Goal: Check status

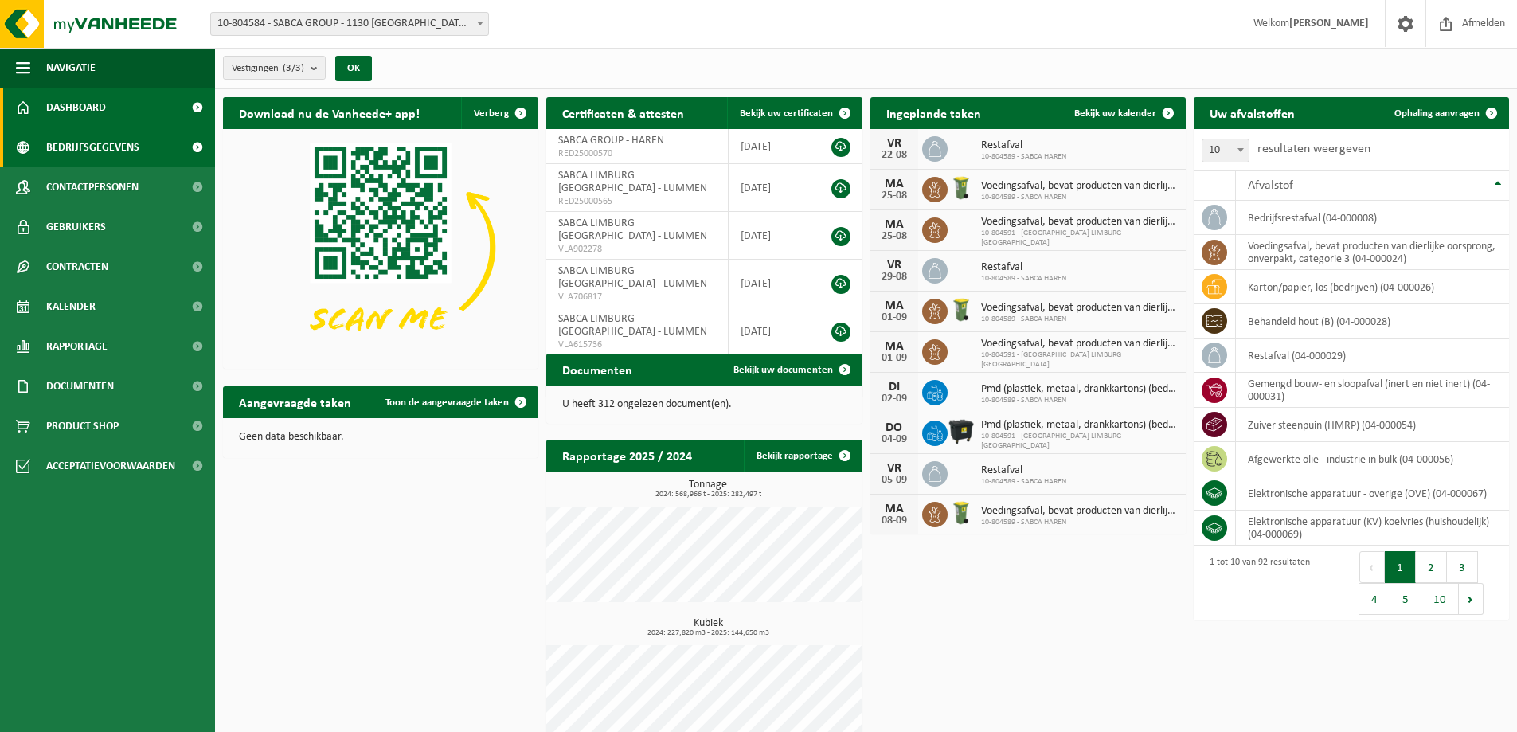
click at [93, 151] on span "Bedrijfsgegevens" at bounding box center [92, 147] width 93 height 40
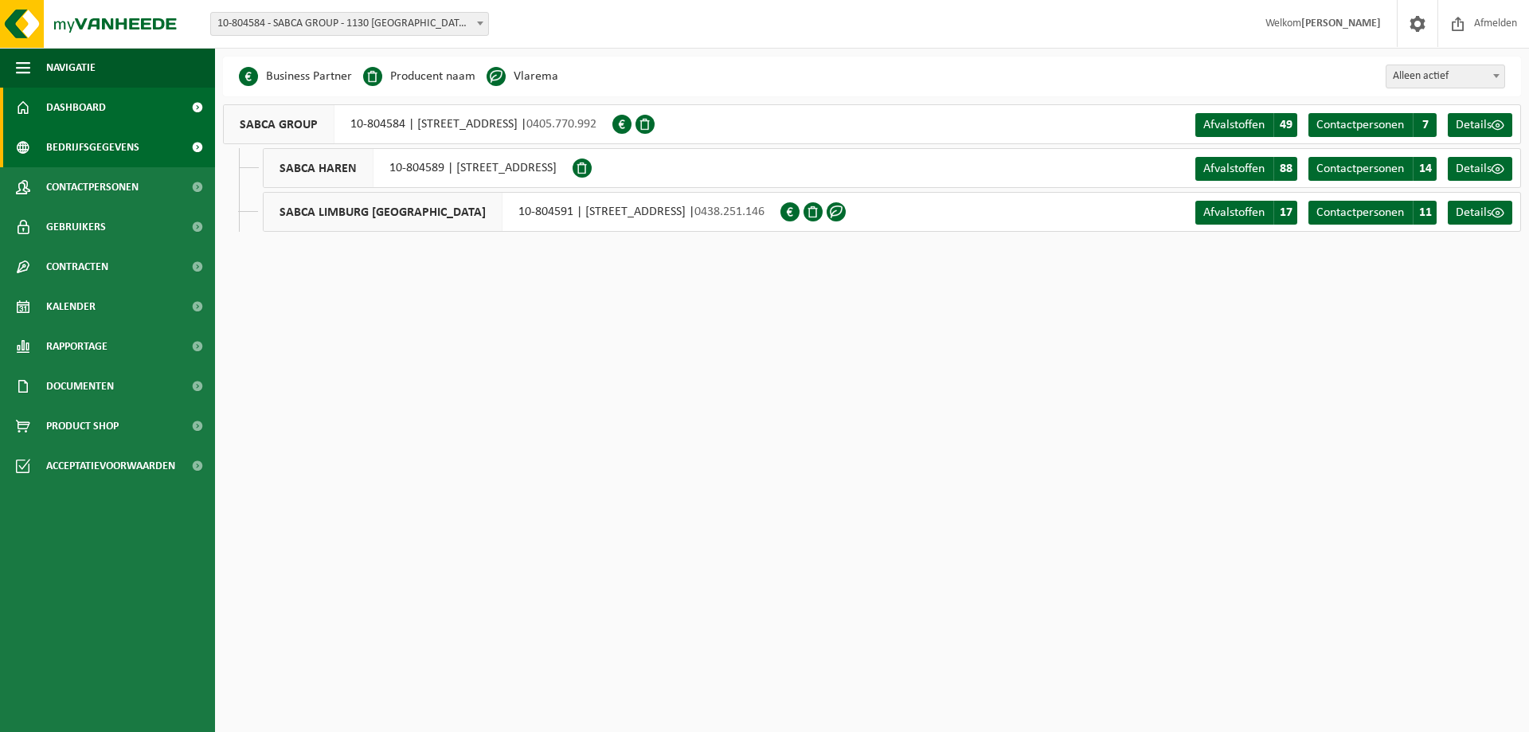
click at [123, 111] on link "Dashboard" at bounding box center [107, 108] width 215 height 40
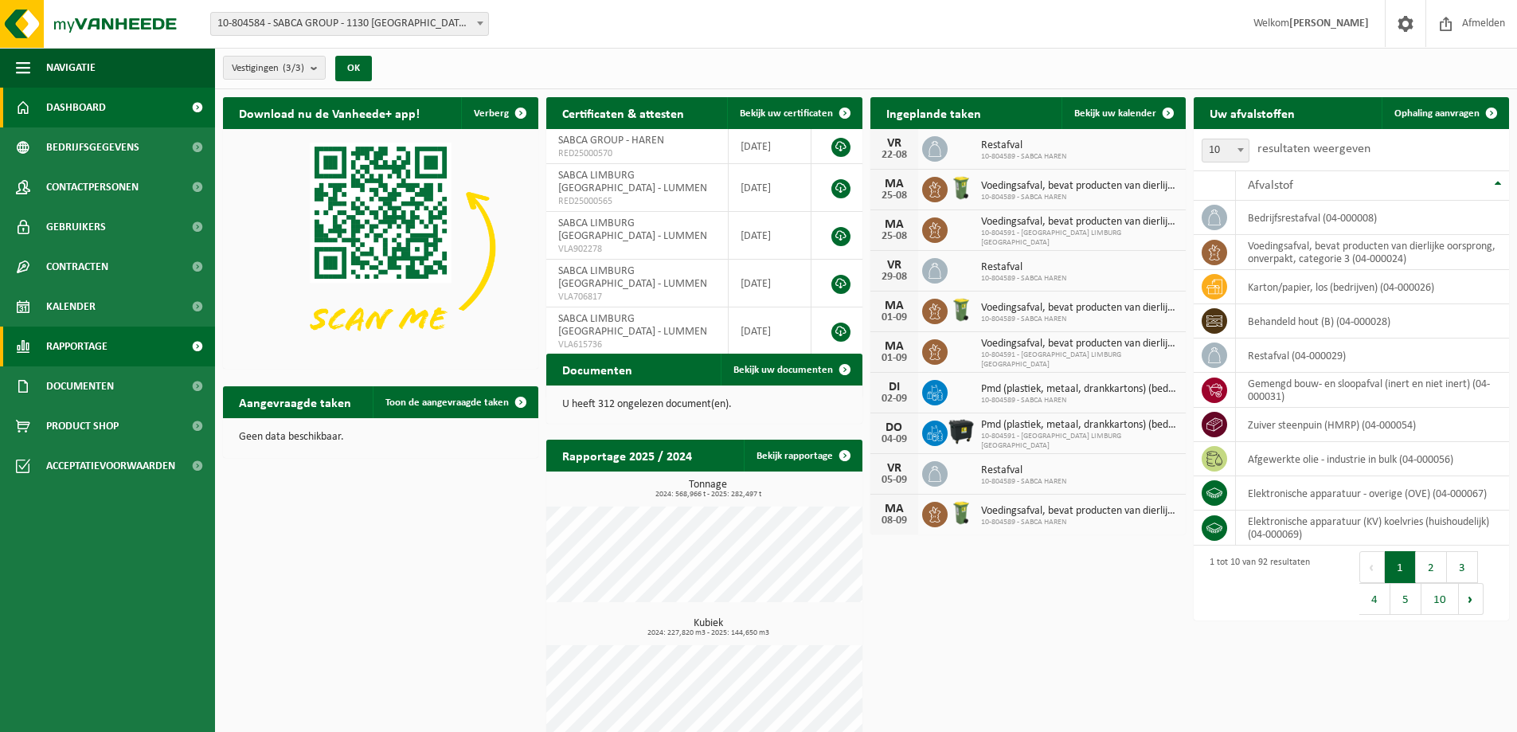
click at [112, 351] on link "Rapportage" at bounding box center [107, 346] width 215 height 40
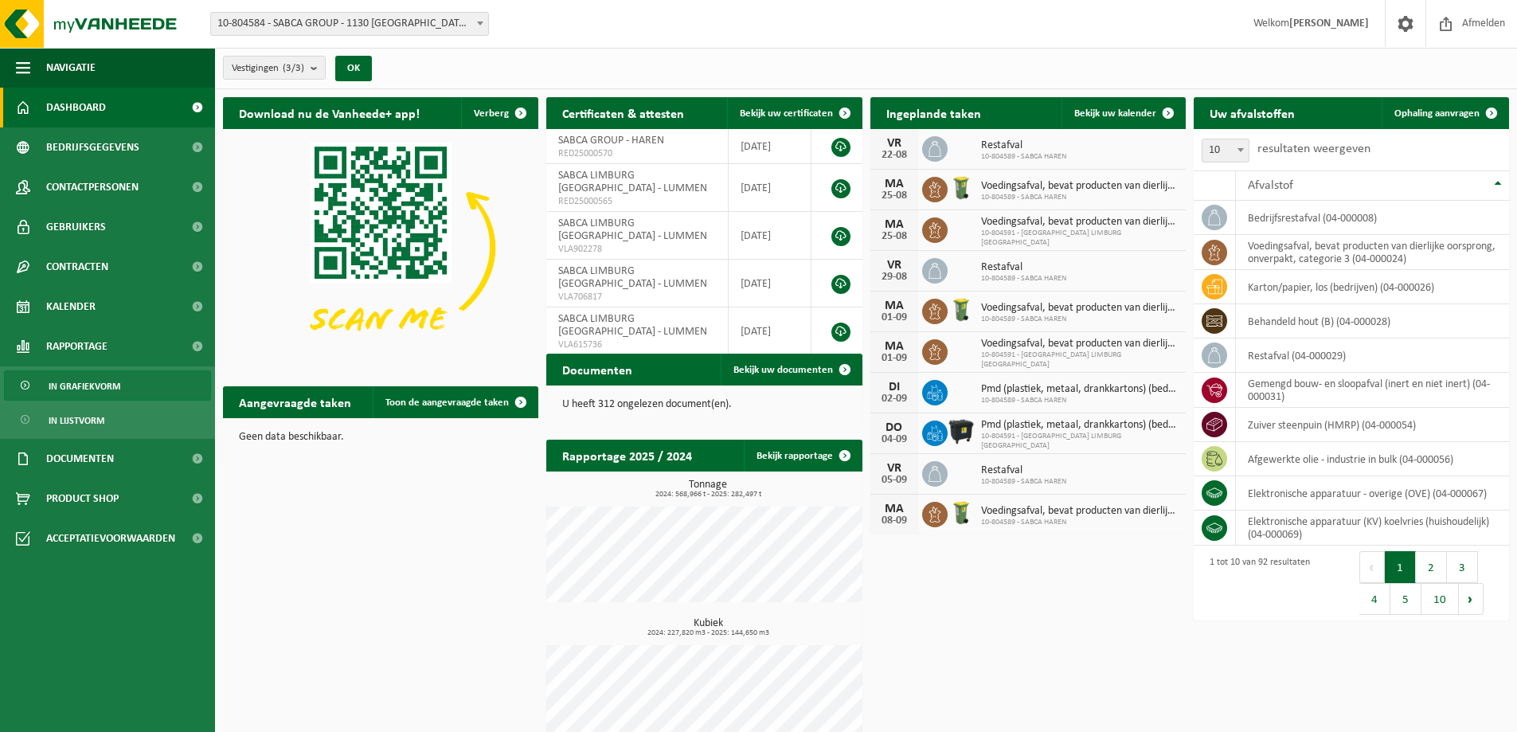
click at [143, 393] on link "In grafiekvorm" at bounding box center [107, 385] width 207 height 30
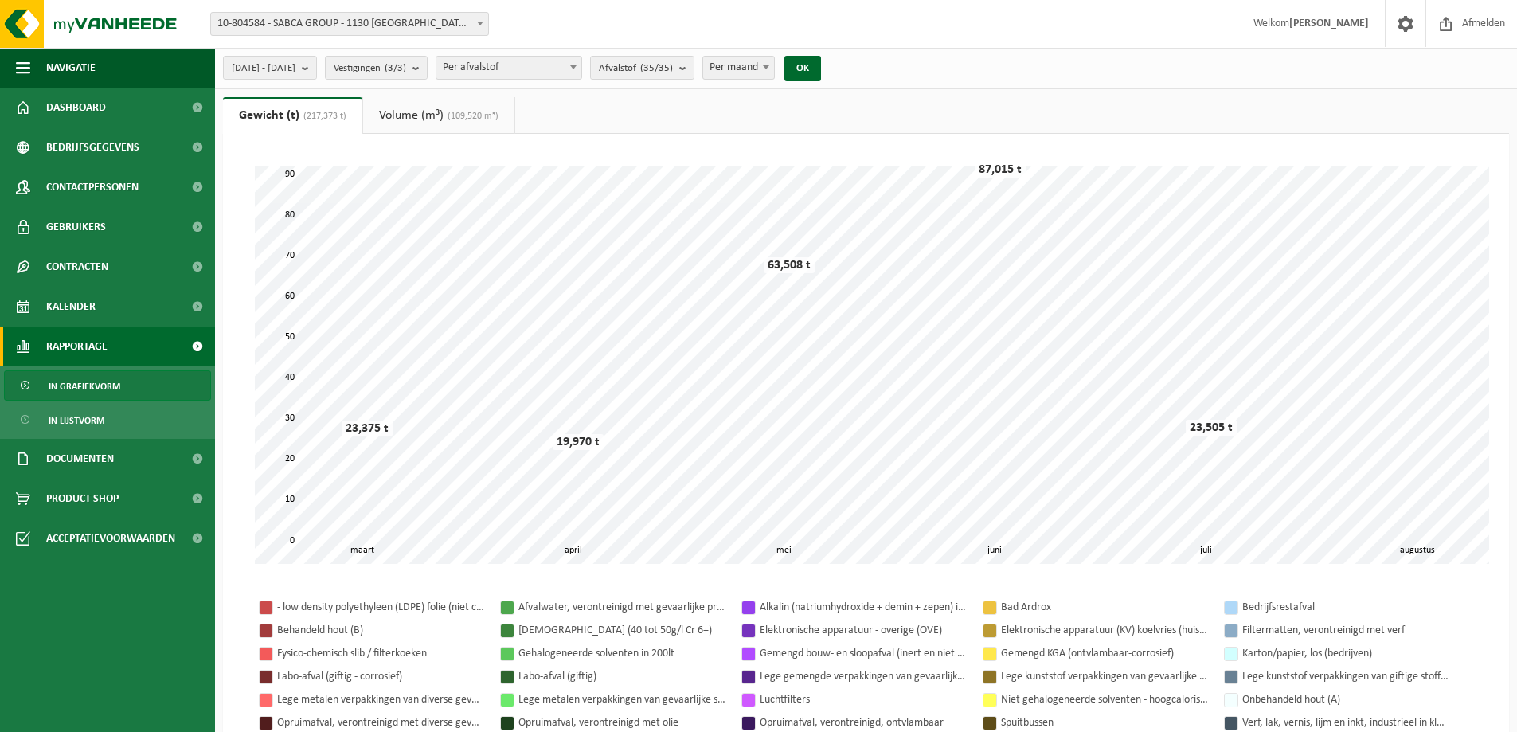
click at [774, 58] on span "Per maand" at bounding box center [738, 68] width 71 height 22
click at [821, 72] on button "OK" at bounding box center [802, 68] width 37 height 25
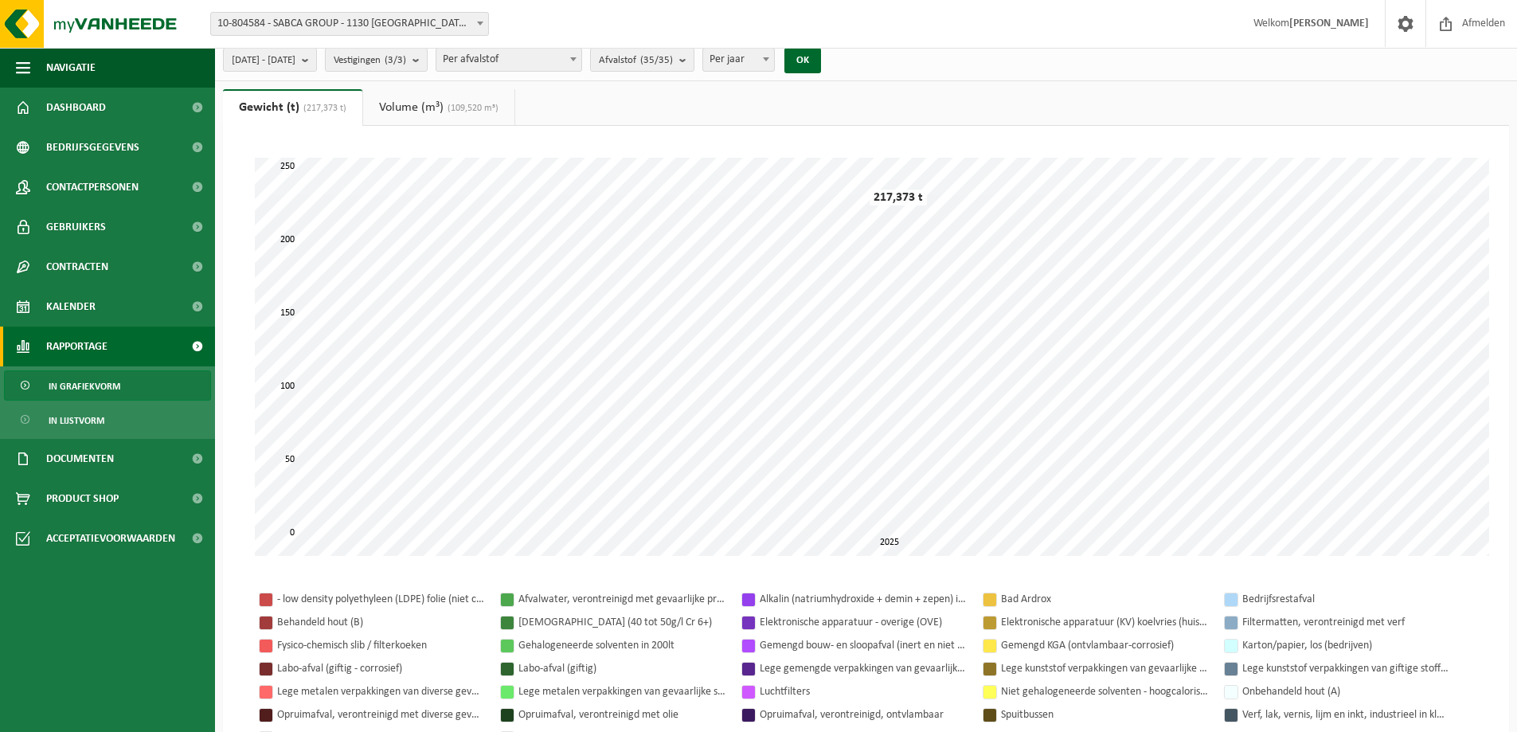
scroll to position [6, 0]
click at [316, 69] on b "submit" at bounding box center [309, 61] width 14 height 22
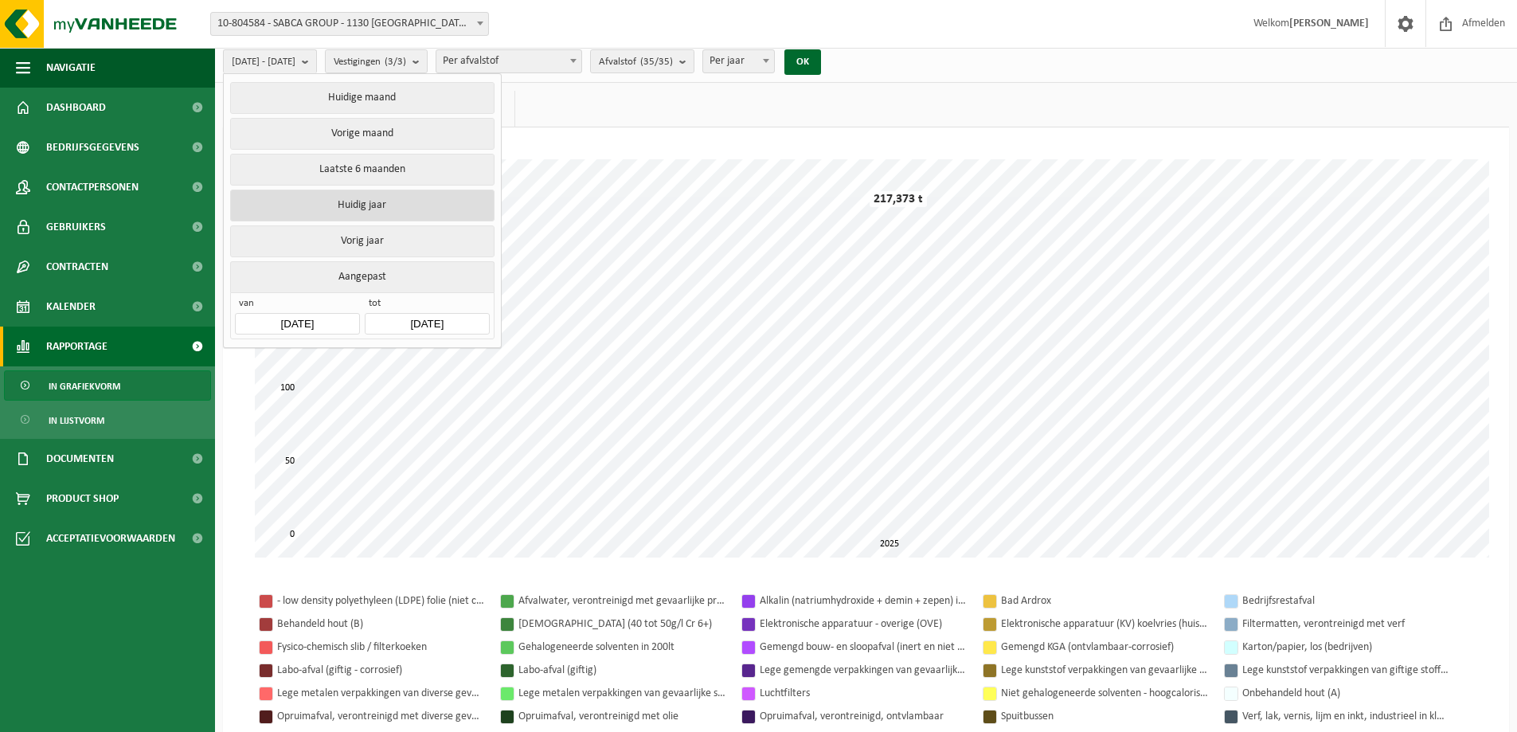
click at [442, 217] on button "Huidig jaar" at bounding box center [362, 206] width 264 height 32
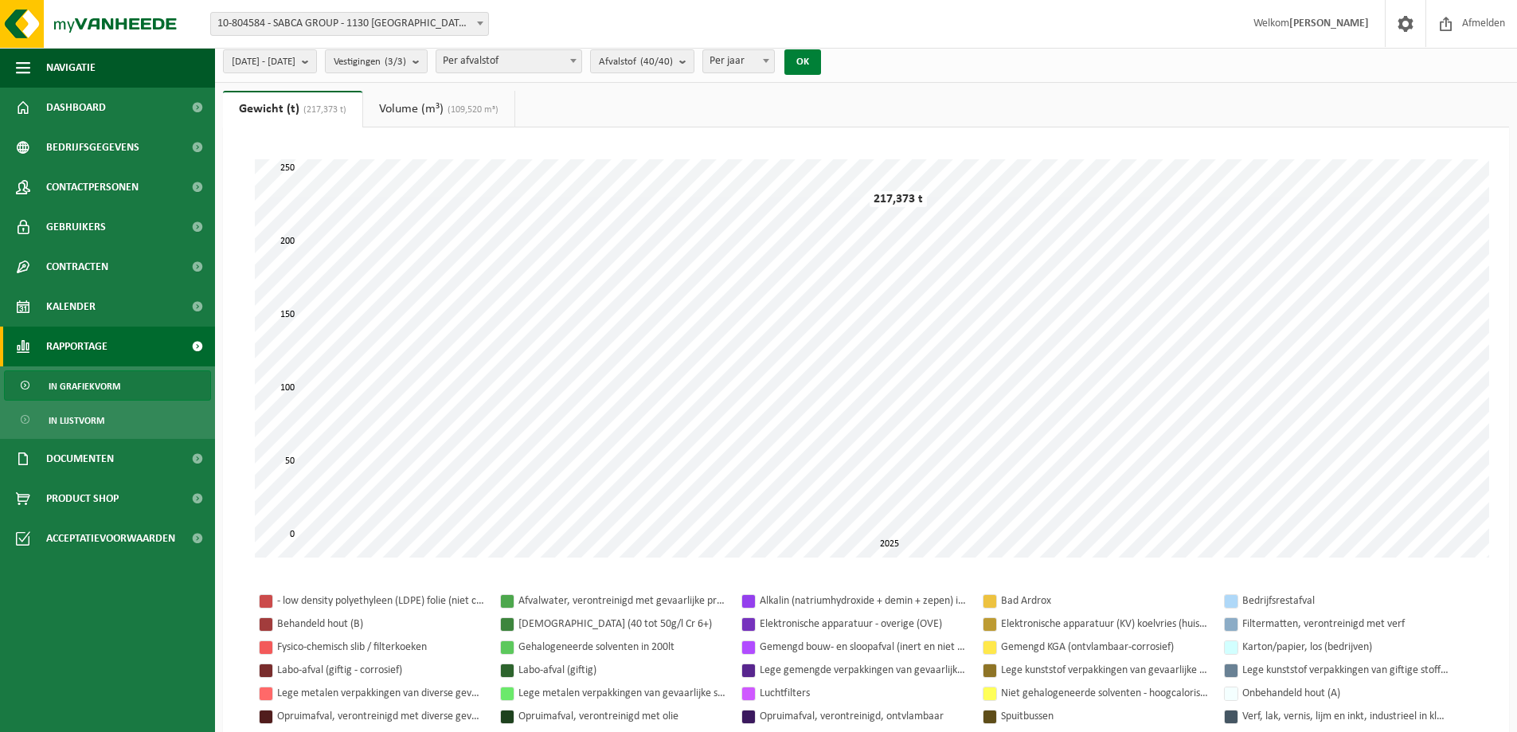
click at [821, 54] on button "OK" at bounding box center [802, 61] width 37 height 25
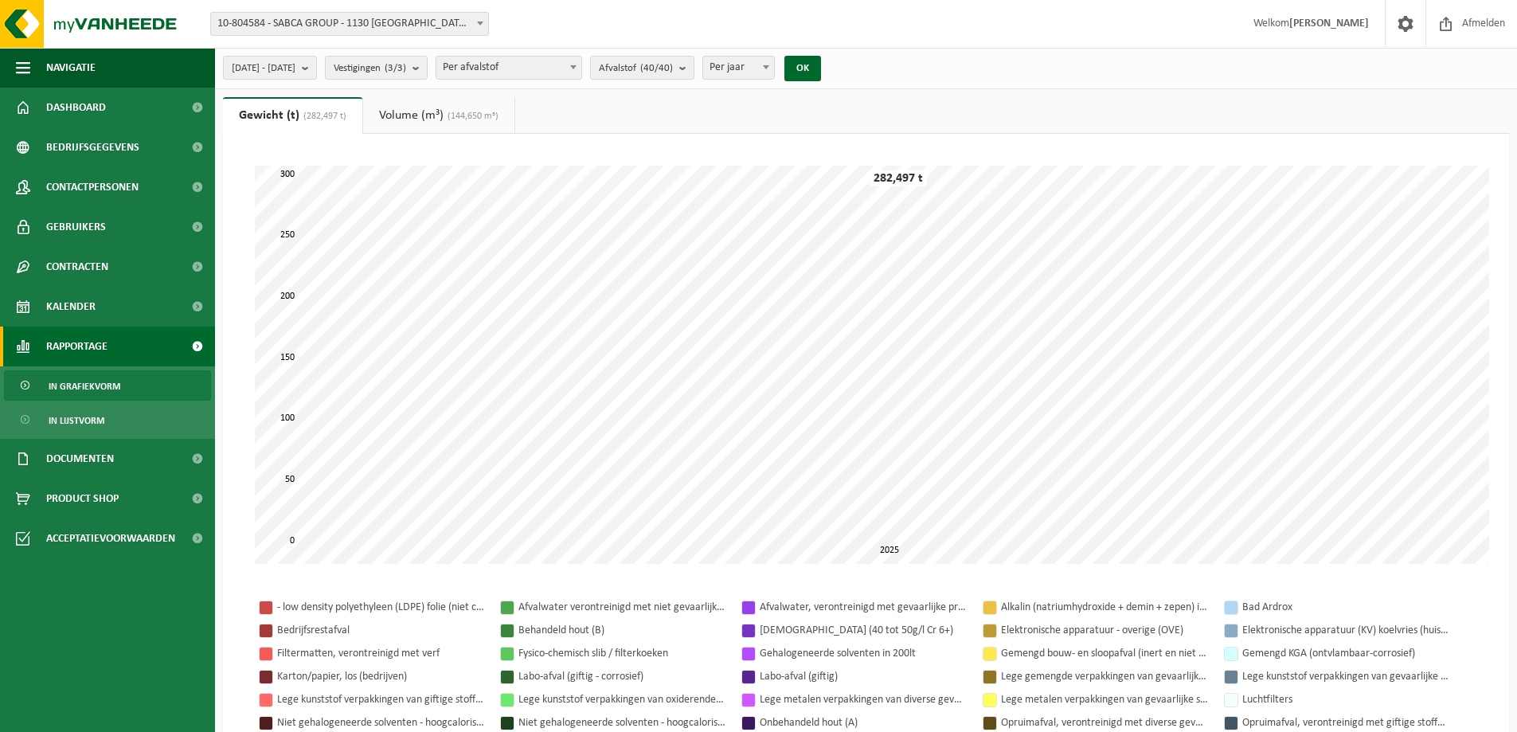
click at [774, 68] on span "Per jaar" at bounding box center [738, 68] width 71 height 22
select select "2"
click at [821, 68] on button "OK" at bounding box center [802, 68] width 37 height 25
click at [317, 64] on button "2025-01-01 - 2025-08-22" at bounding box center [270, 68] width 94 height 24
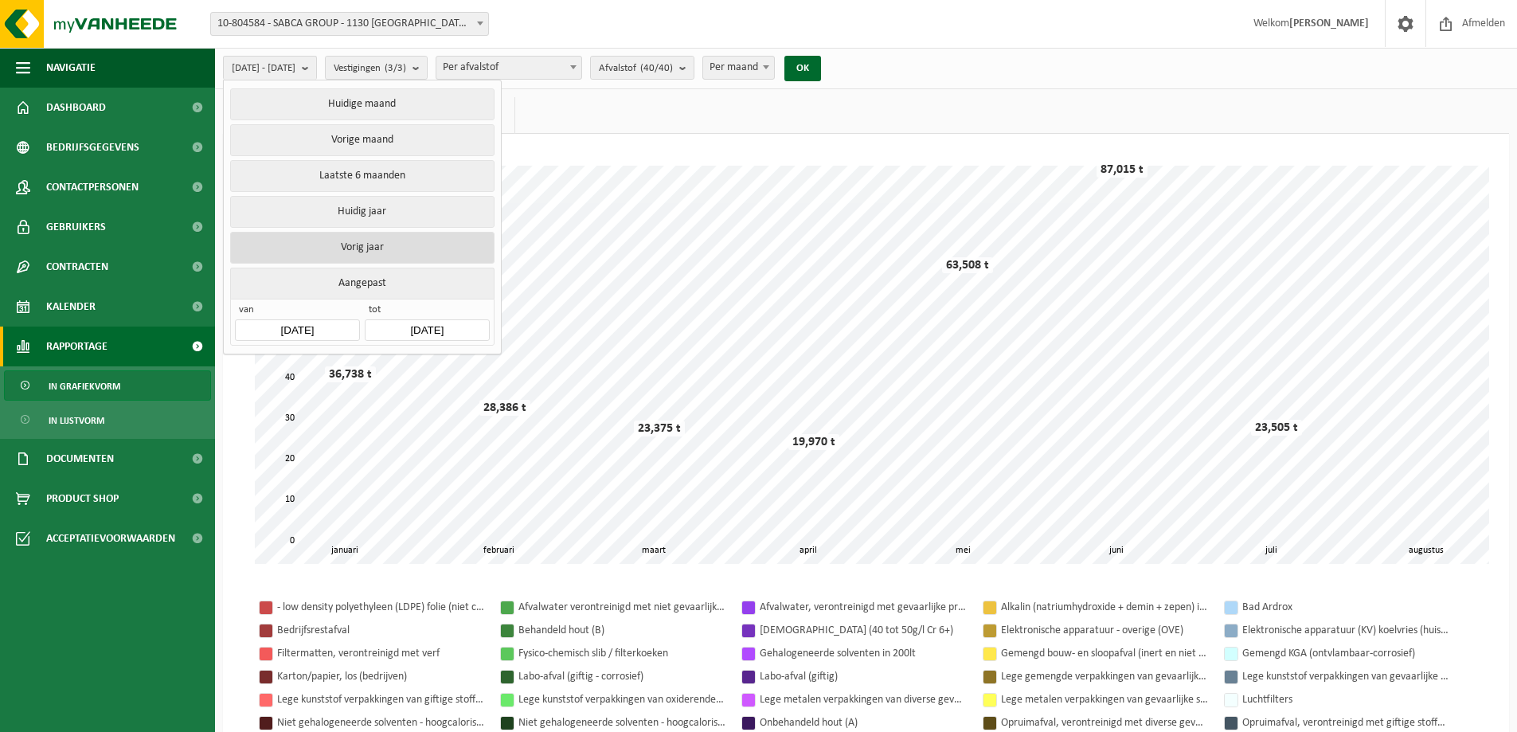
click at [408, 240] on button "Vorig jaar" at bounding box center [362, 248] width 264 height 32
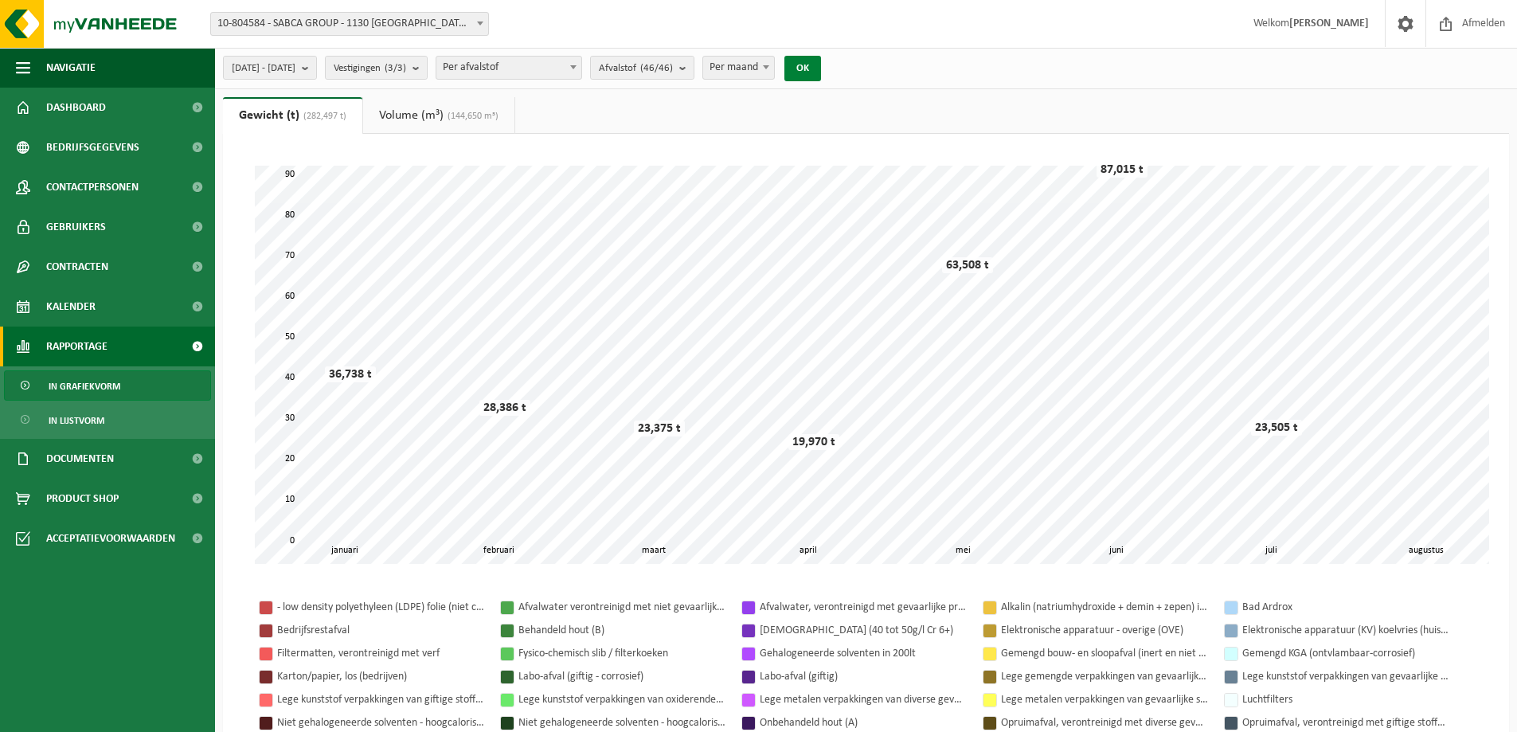
click at [821, 80] on button "OK" at bounding box center [802, 68] width 37 height 25
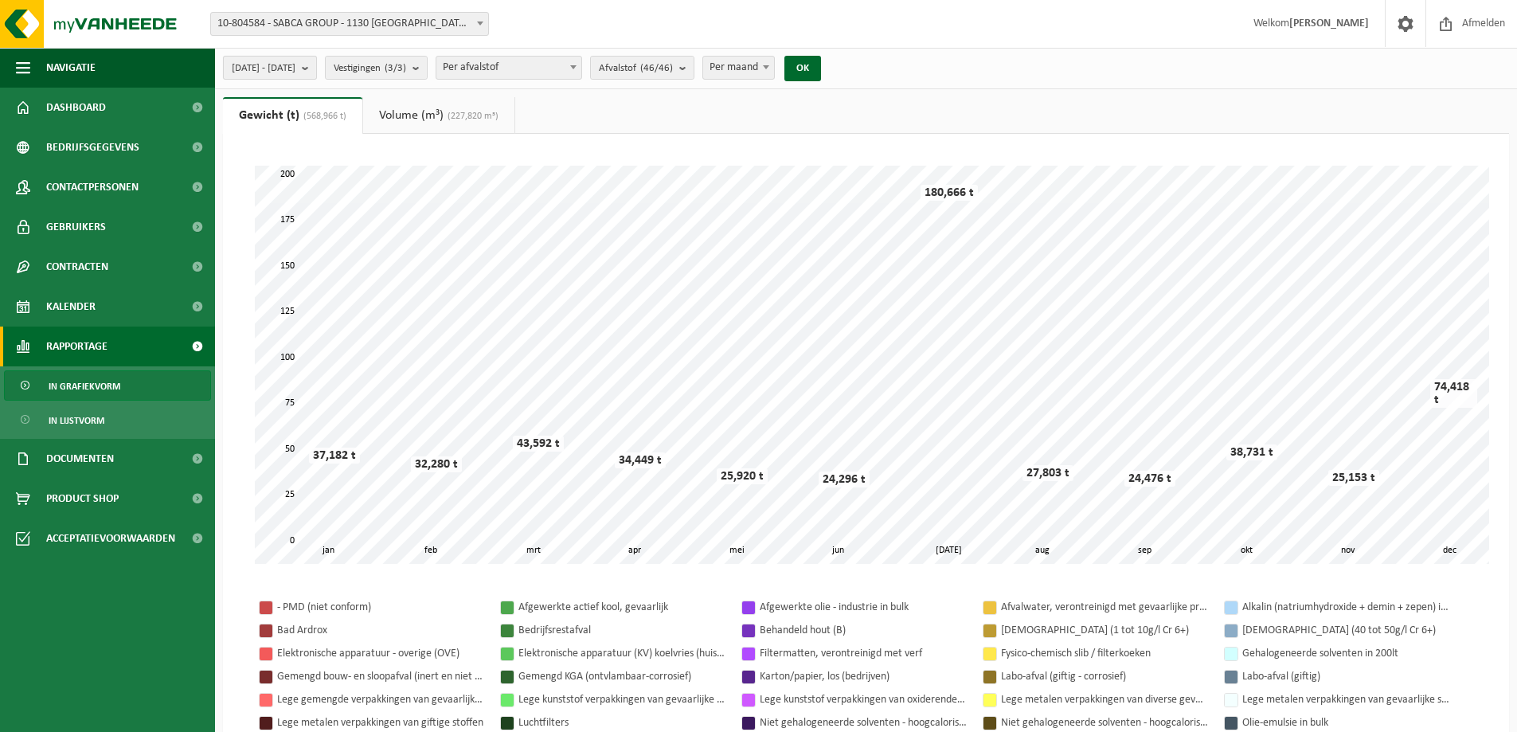
click at [295, 67] on span "2024-01-01 - 2024-12-31" at bounding box center [264, 69] width 64 height 24
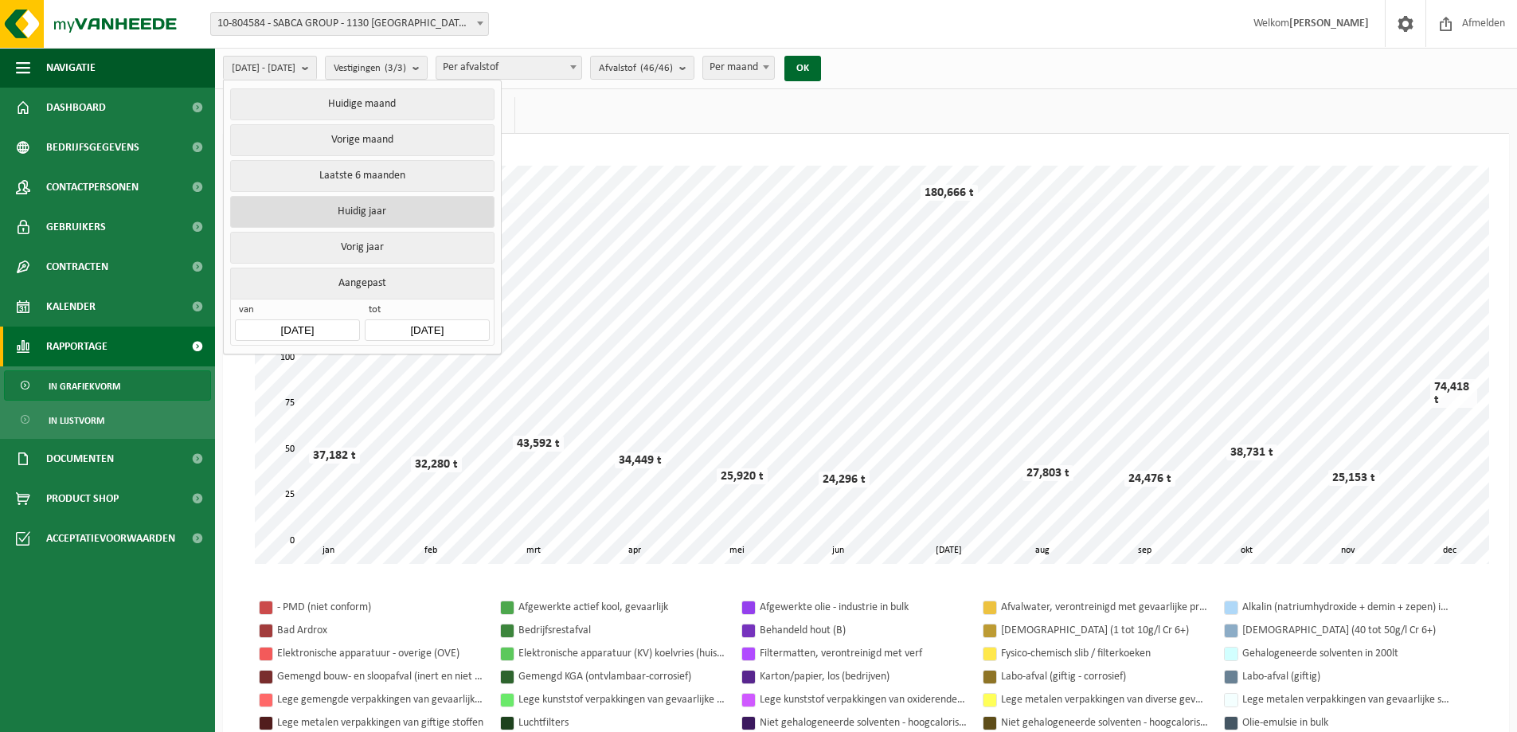
click at [411, 213] on button "Huidig jaar" at bounding box center [362, 212] width 264 height 32
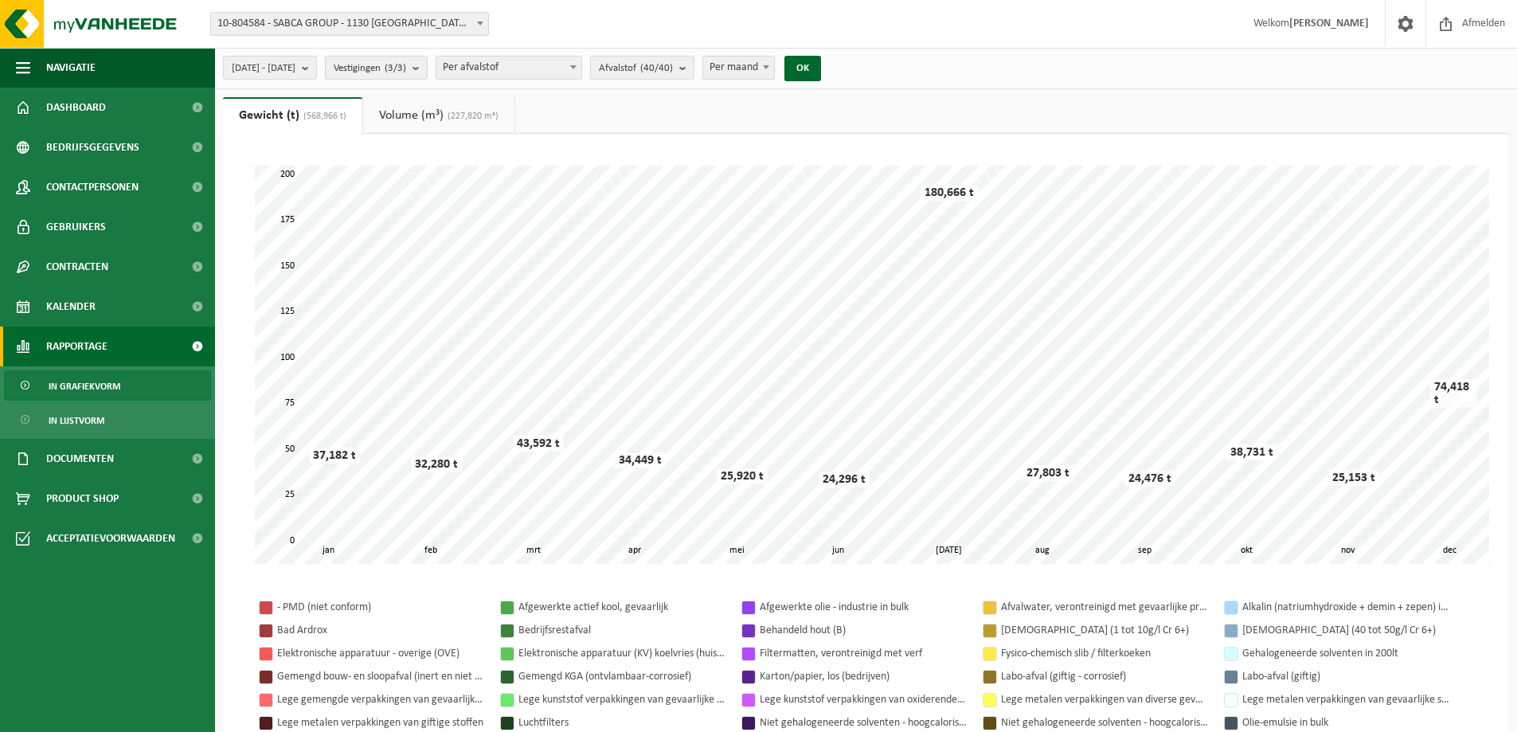
click at [838, 64] on div "2025-01-01 - 2025-08-22 Huidige maand Vorige maand Laatste 6 maanden Huidig jaa…" at bounding box center [526, 68] width 623 height 34
click at [821, 67] on button "OK" at bounding box center [802, 68] width 37 height 25
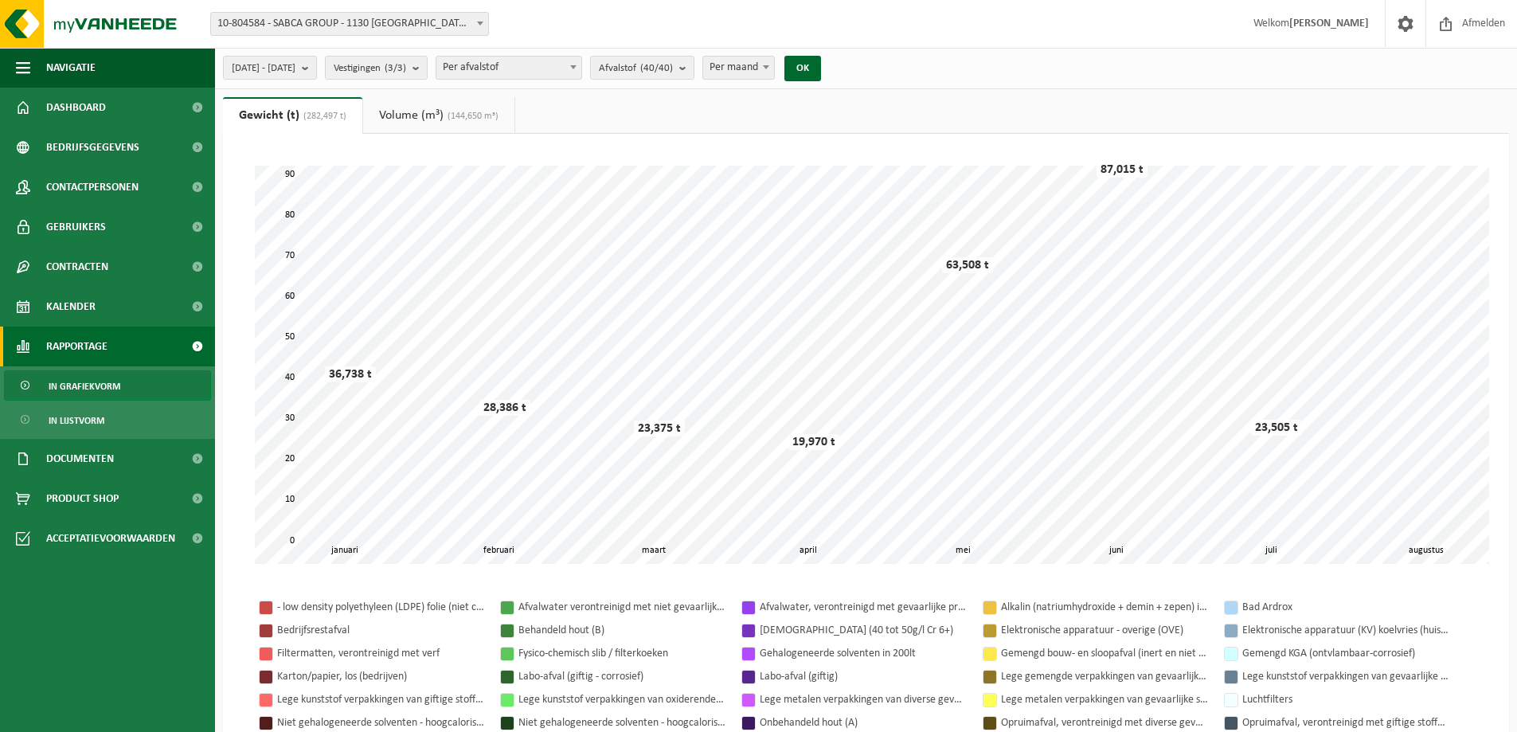
click at [1066, 61] on div "2025-01-01 - 2025-08-22 Huidige maand Vorige maand Laatste 6 maanden Huidig jaa…" at bounding box center [866, 68] width 1302 height 41
